Goal: Find specific page/section: Find specific page/section

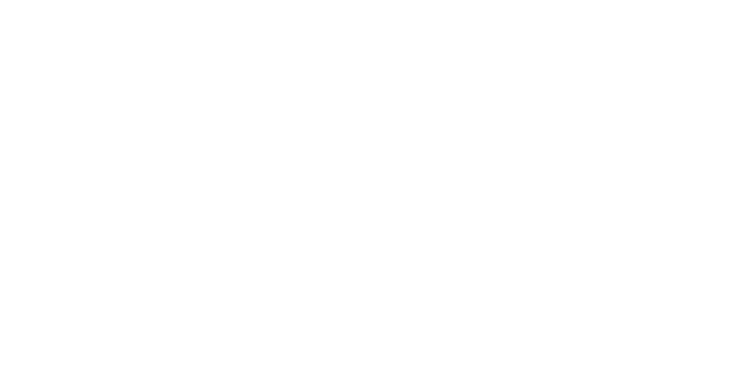
select select "Song"
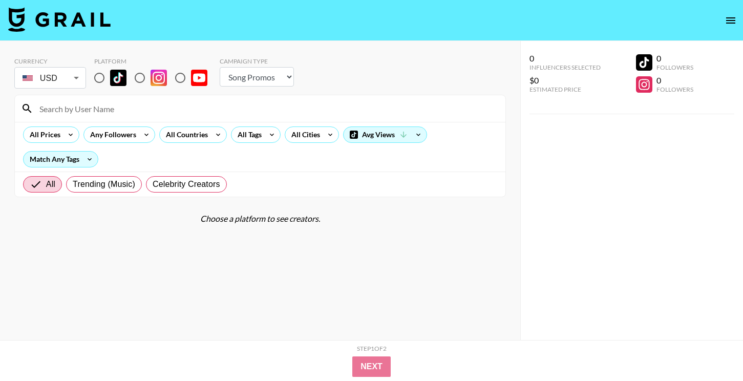
click at [97, 81] on input "radio" at bounding box center [99, 77] width 21 height 21
radio input "true"
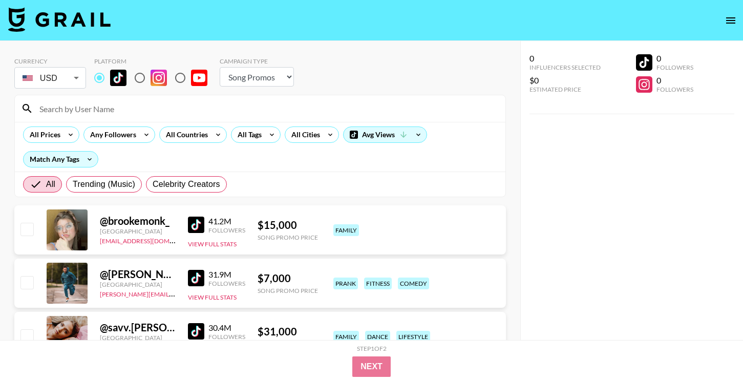
click at [103, 118] on div at bounding box center [260, 108] width 490 height 27
click at [103, 110] on input at bounding box center [266, 108] width 466 height 16
paste input "@turtlewithhat"
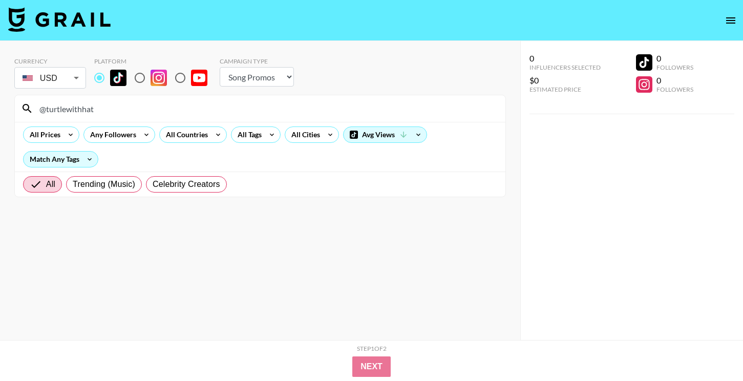
type input "@turtlewithhat"
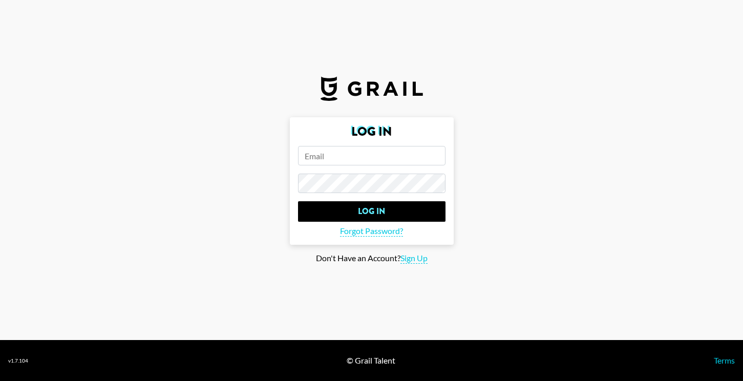
type input "[PERSON_NAME][EMAIL_ADDRESS][DOMAIN_NAME]"
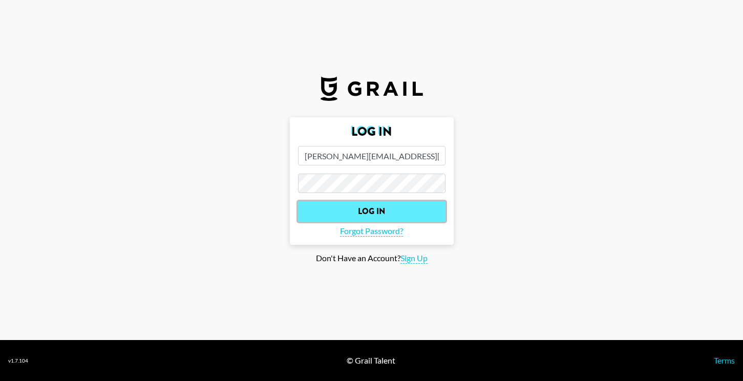
click at [435, 210] on input "Log In" at bounding box center [371, 211] width 147 height 20
select select "Song"
